Goal: Navigation & Orientation: Understand site structure

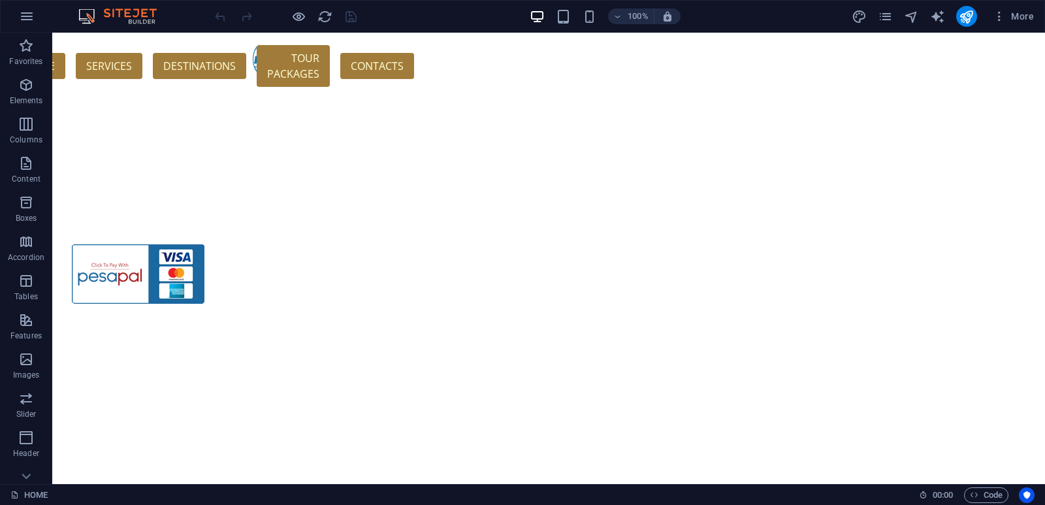
scroll to position [34780, 0]
click at [882, 10] on icon "pages" at bounding box center [885, 16] width 15 height 15
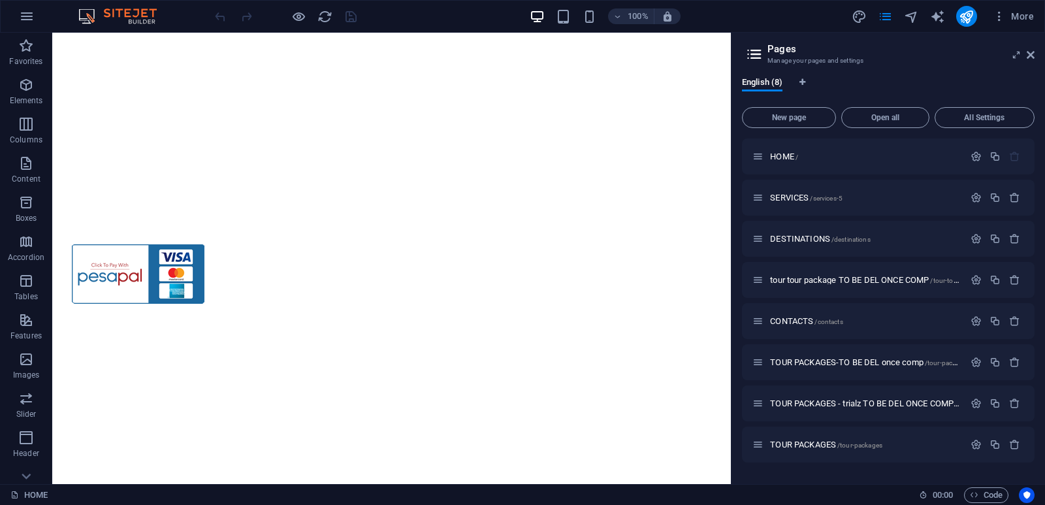
drag, startPoint x: 857, startPoint y: 344, endPoint x: 911, endPoint y: 65, distance: 284.0
click at [911, 65] on h3 "Manage your pages and settings" at bounding box center [887, 61] width 241 height 12
click at [783, 157] on span "HOME /" at bounding box center [784, 157] width 28 height 10
click at [786, 156] on span "HOME /" at bounding box center [784, 157] width 28 height 10
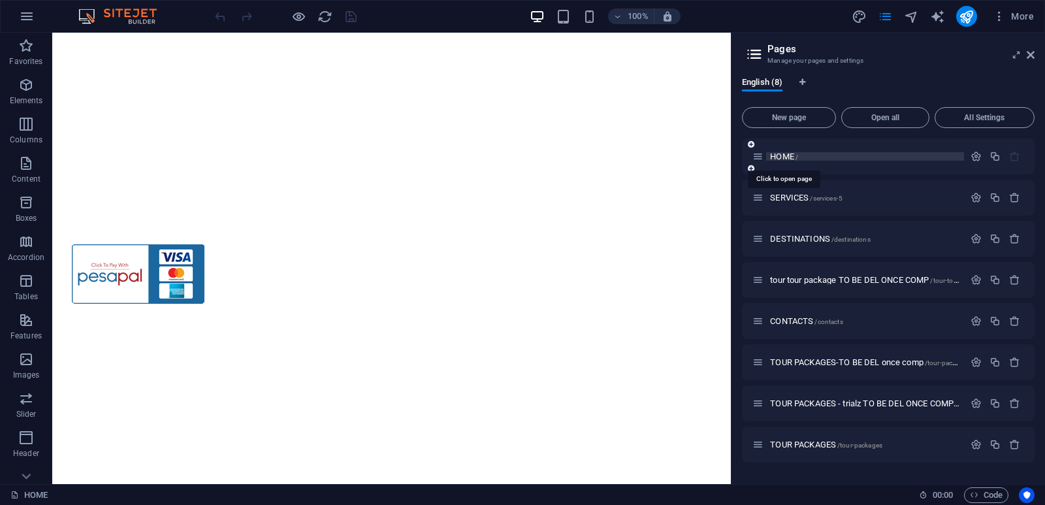
click at [786, 156] on span "HOME /" at bounding box center [784, 157] width 28 height 10
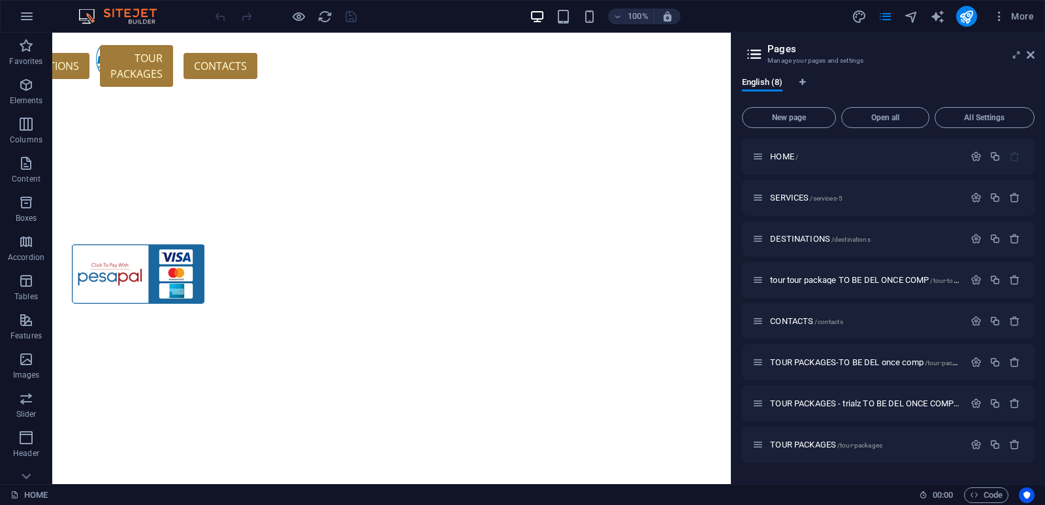
scroll to position [36652, 0]
click at [799, 201] on span "SERVICES /services-5" at bounding box center [806, 198] width 73 height 10
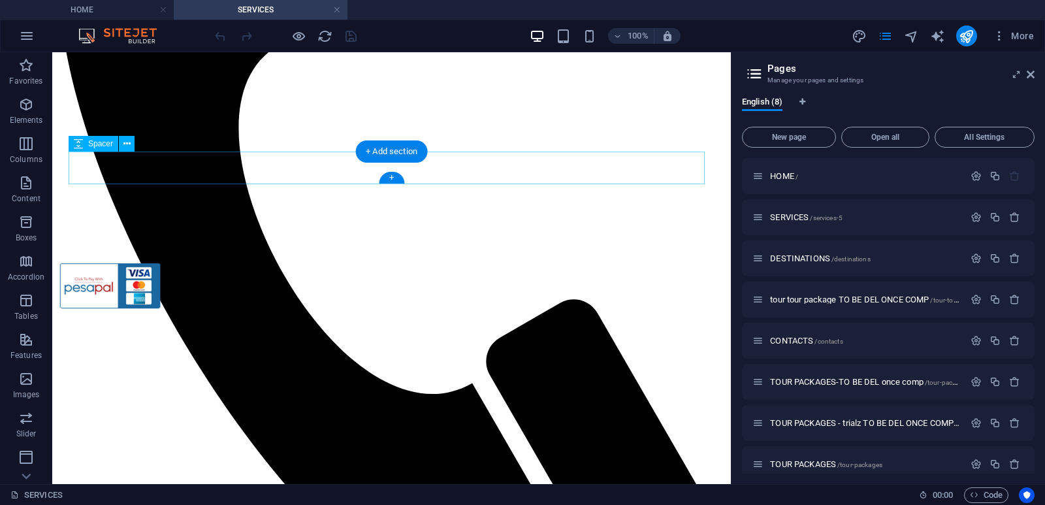
scroll to position [0, 0]
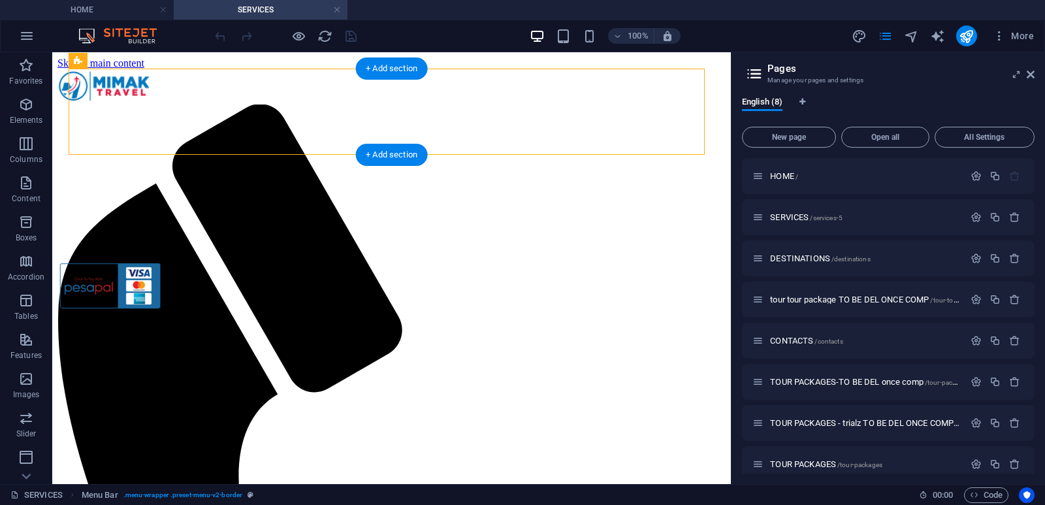
drag, startPoint x: 430, startPoint y: 121, endPoint x: 97, endPoint y: 109, distance: 333.3
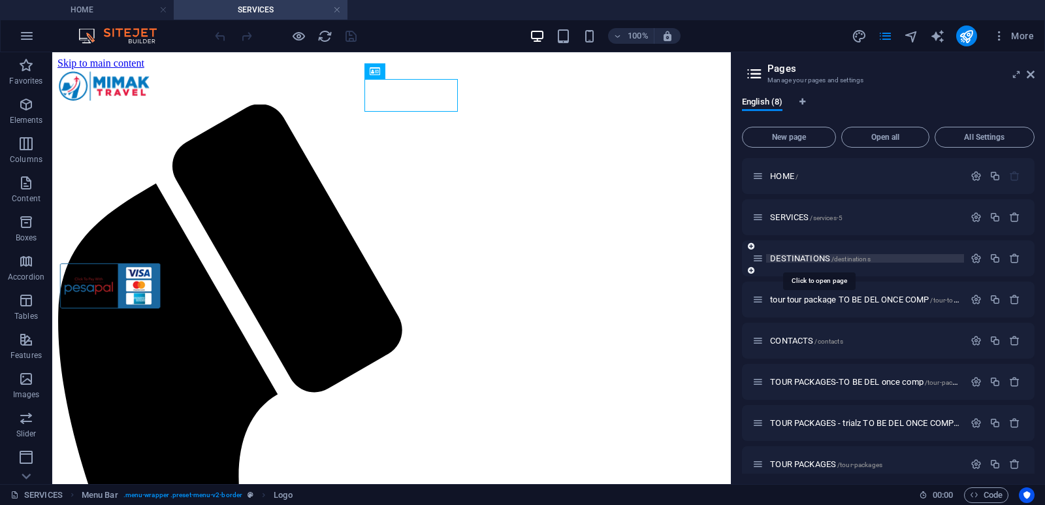
click at [796, 257] on span "DESTINATIONS /destinations" at bounding box center [820, 258] width 100 height 10
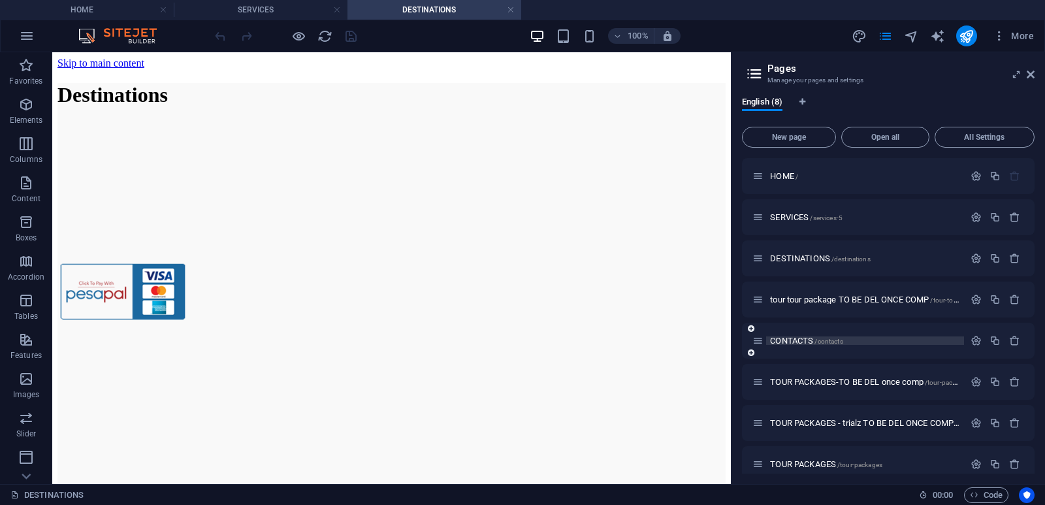
click at [779, 340] on span "CONTACTS /contacts" at bounding box center [806, 341] width 73 height 10
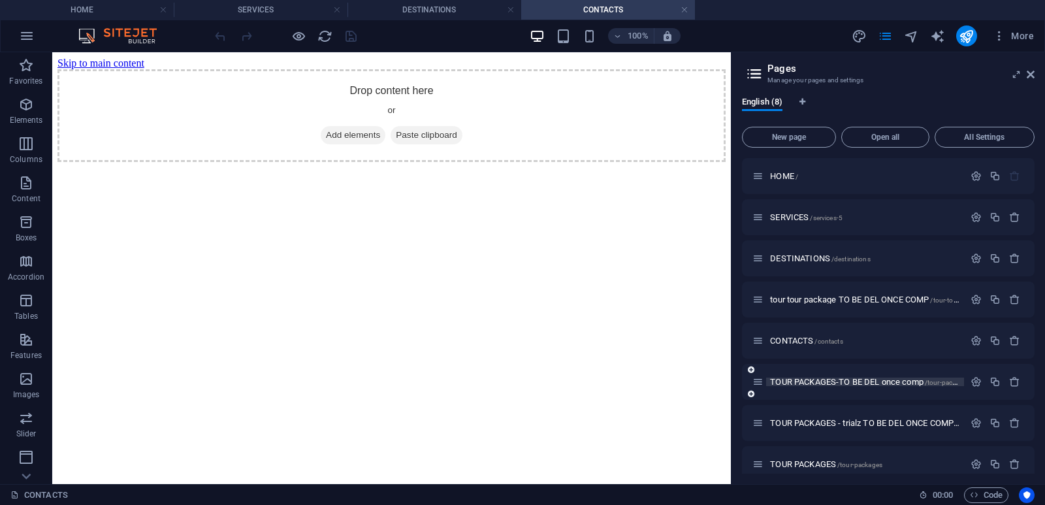
click at [815, 379] on span "TOUR PACKAGES-TO BE DEL once comp /tour-packages-to-be-del-once-comp" at bounding box center [902, 382] width 264 height 10
